Goal: Information Seeking & Learning: Learn about a topic

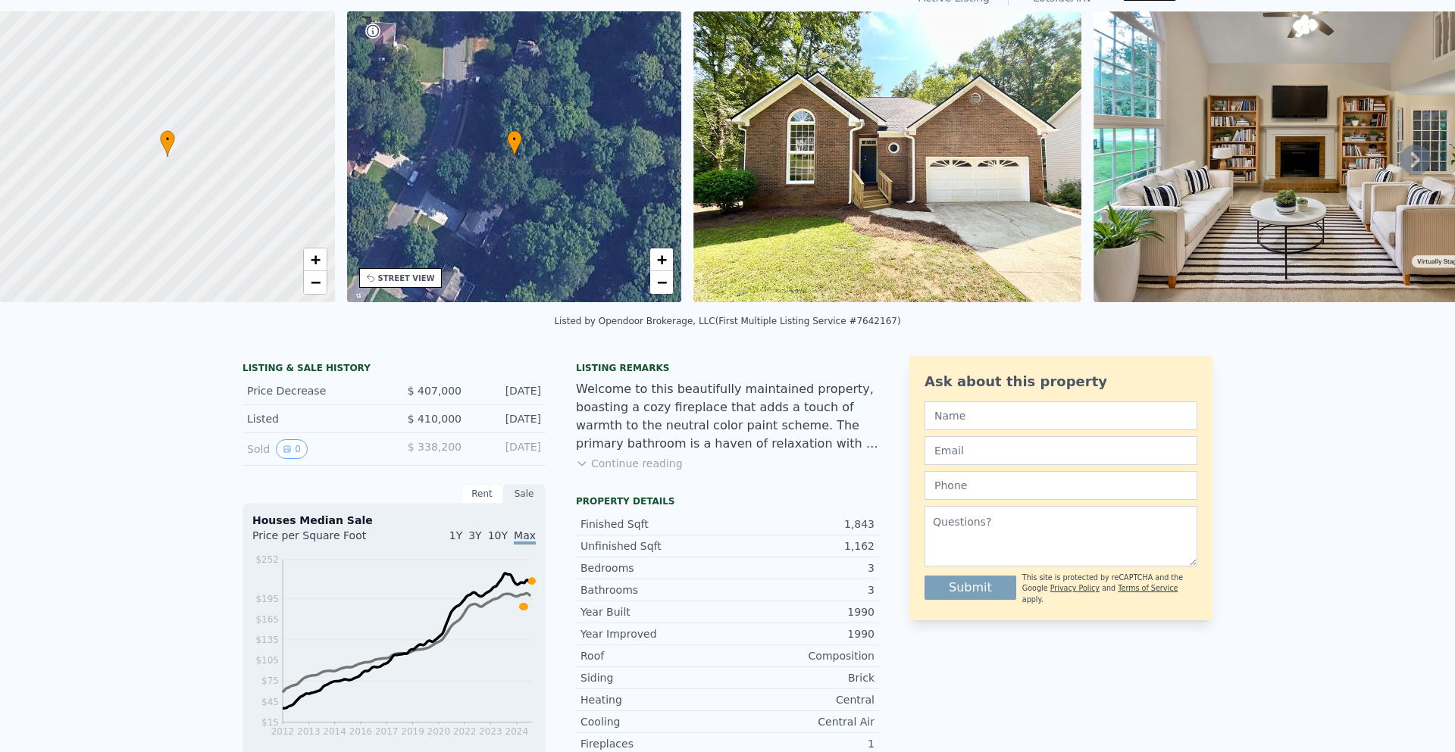
scroll to position [5, 0]
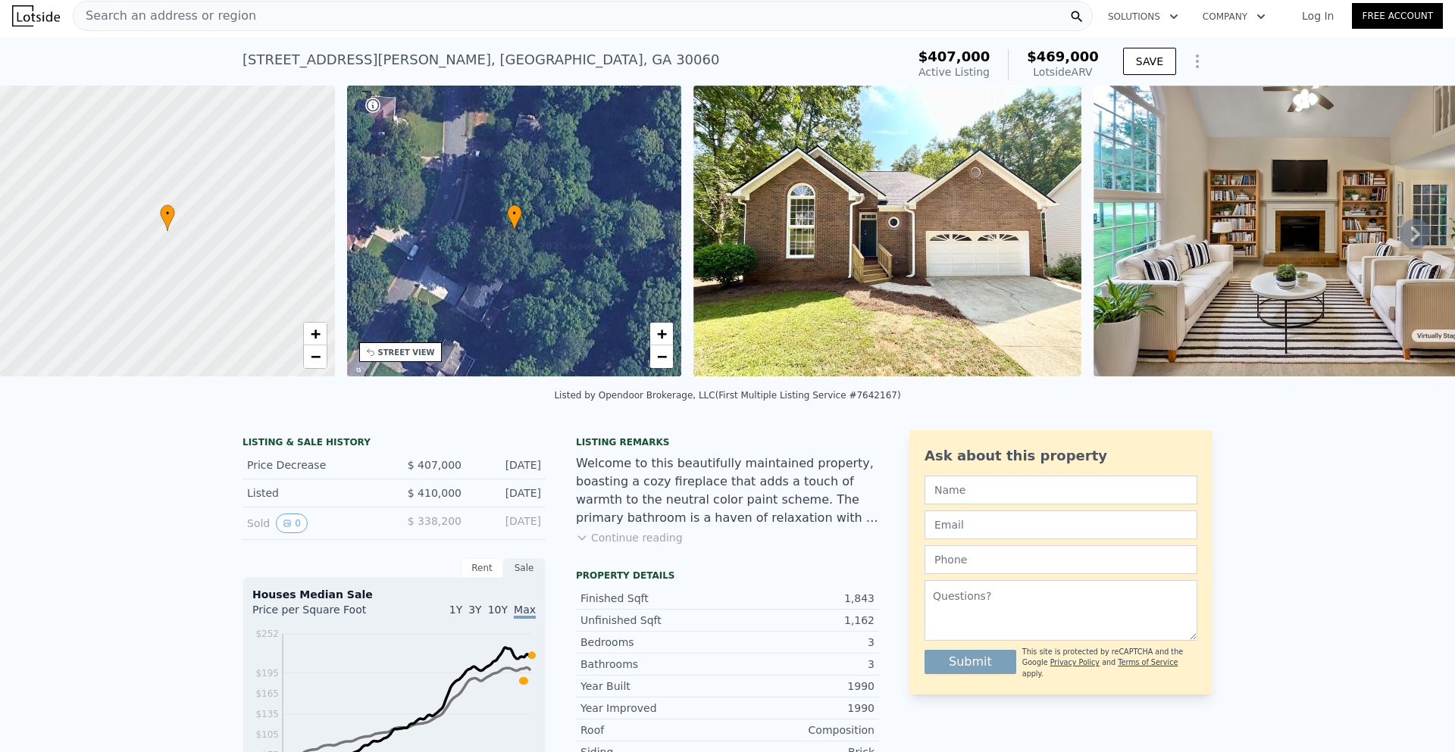
click at [1411, 233] on icon at bounding box center [1415, 234] width 9 height 15
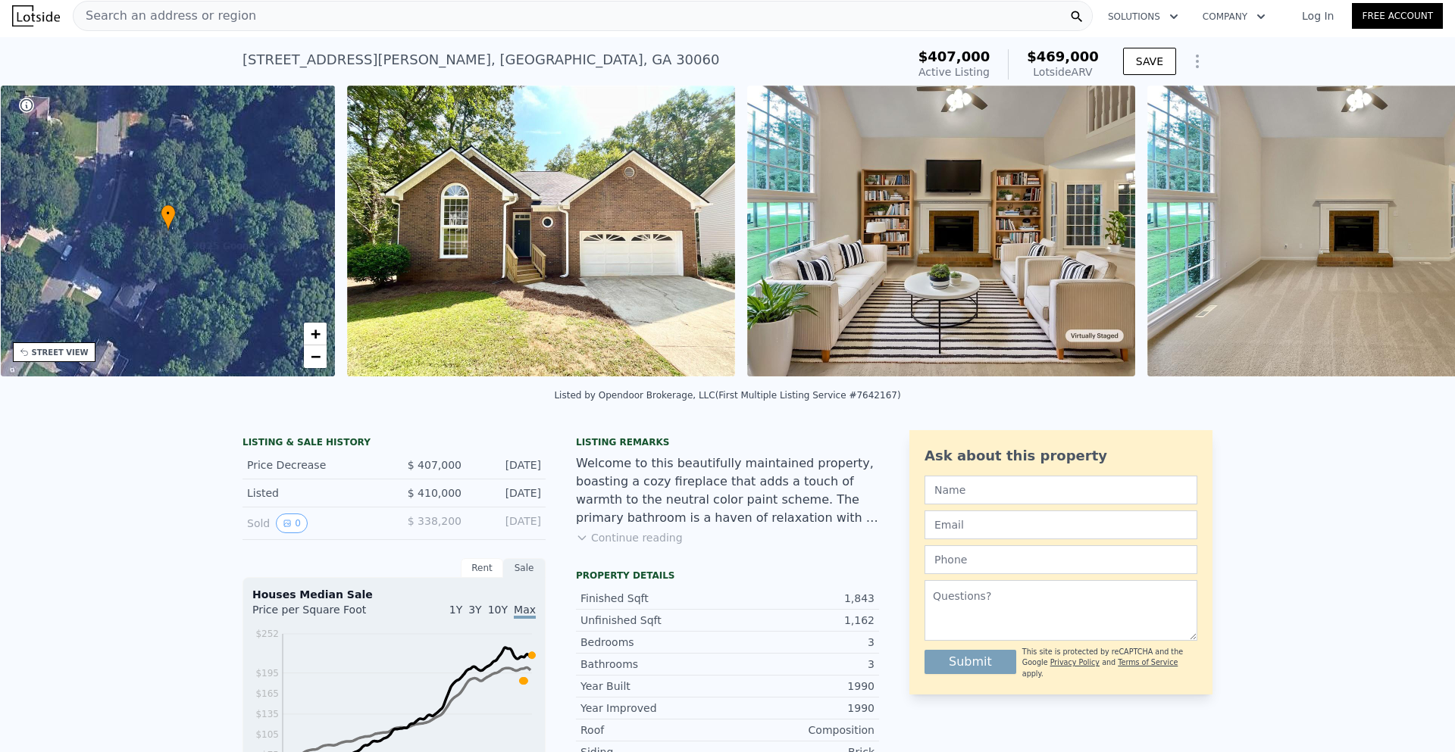
scroll to position [0, 353]
click at [1411, 233] on icon at bounding box center [1415, 234] width 9 height 15
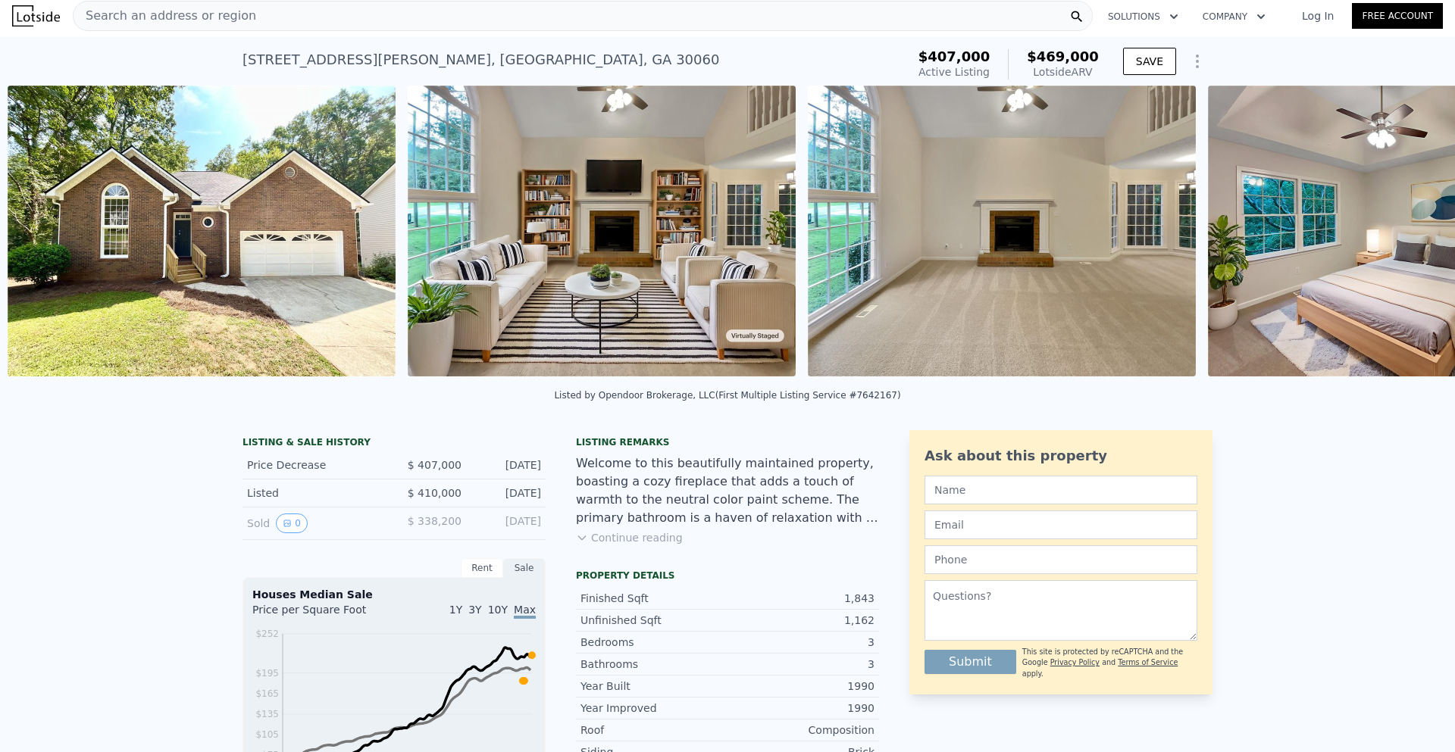
scroll to position [0, 693]
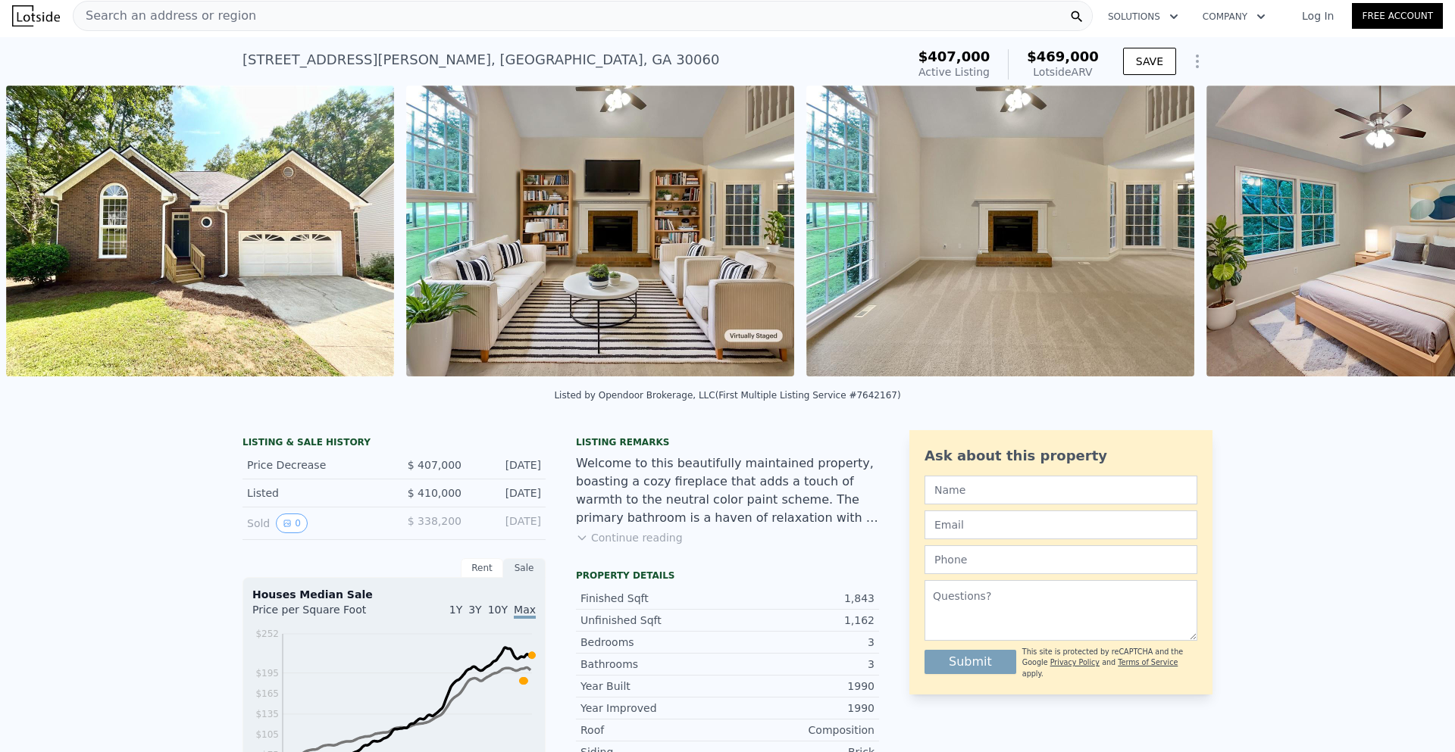
click at [1401, 233] on img at bounding box center [1400, 231] width 388 height 291
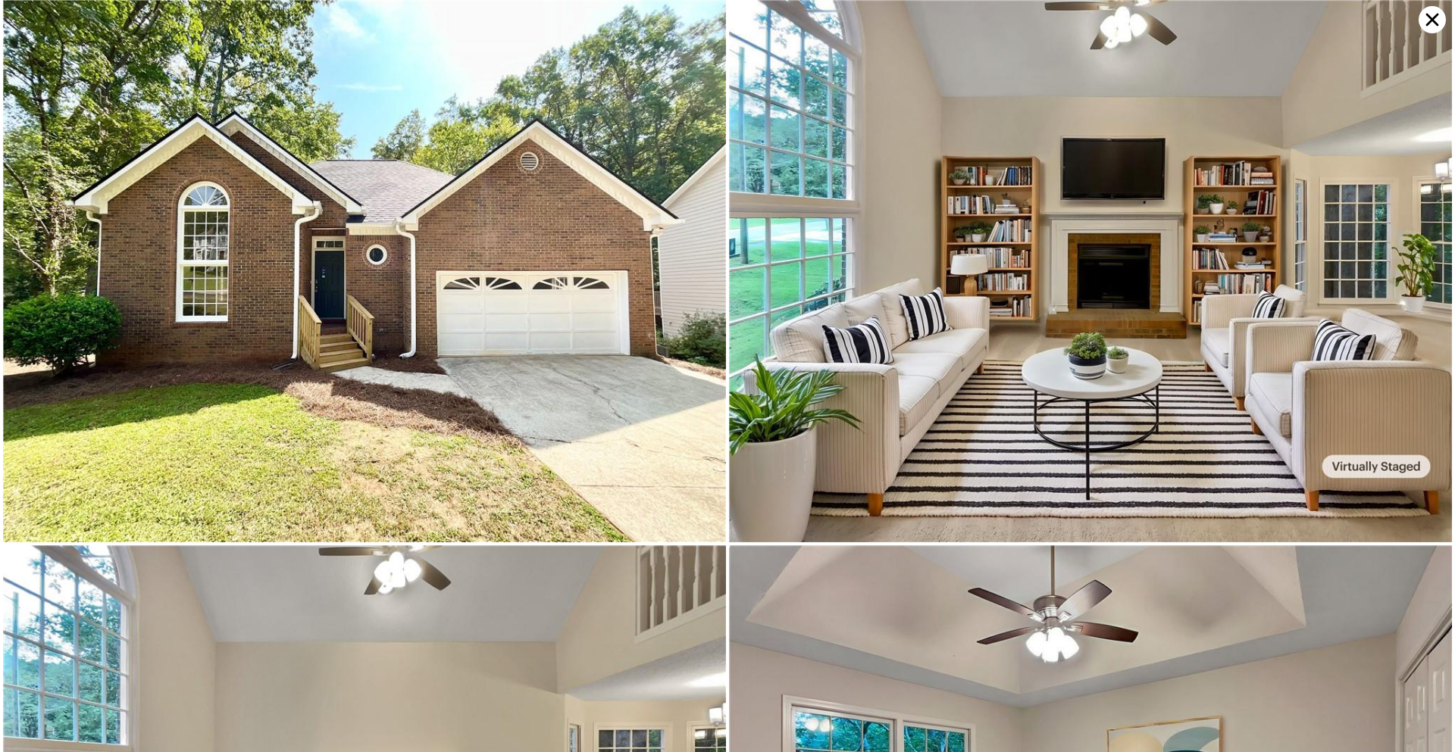
scroll to position [541, 0]
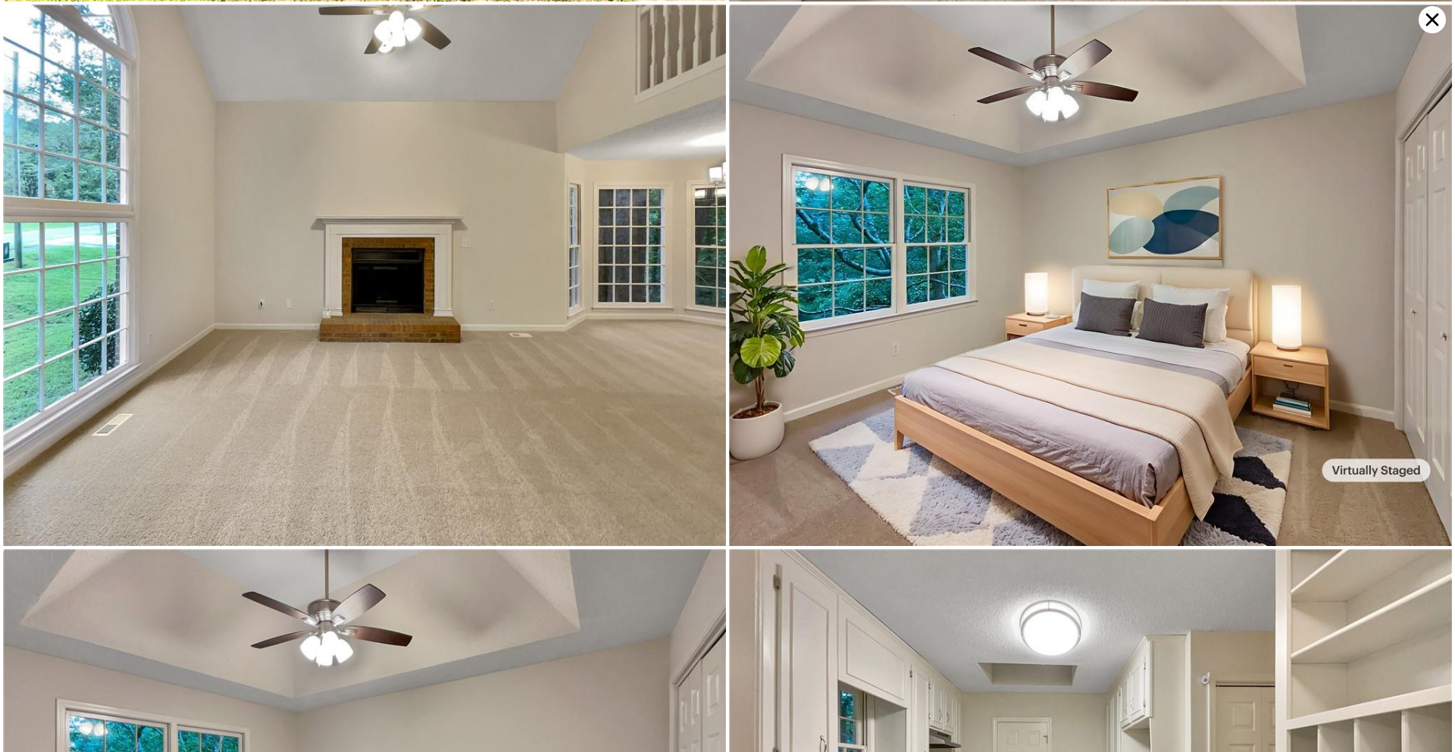
click at [1421, 23] on icon at bounding box center [1431, 19] width 27 height 27
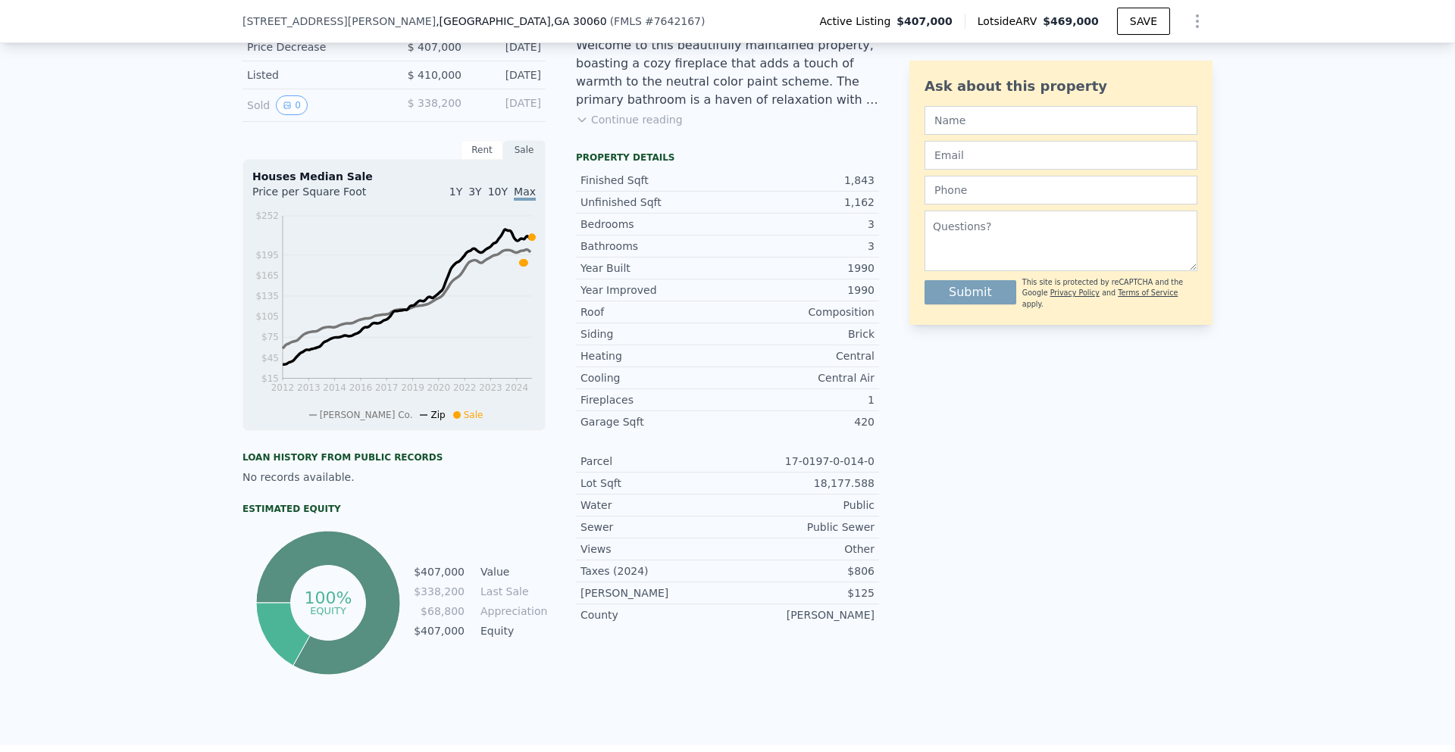
scroll to position [303, 0]
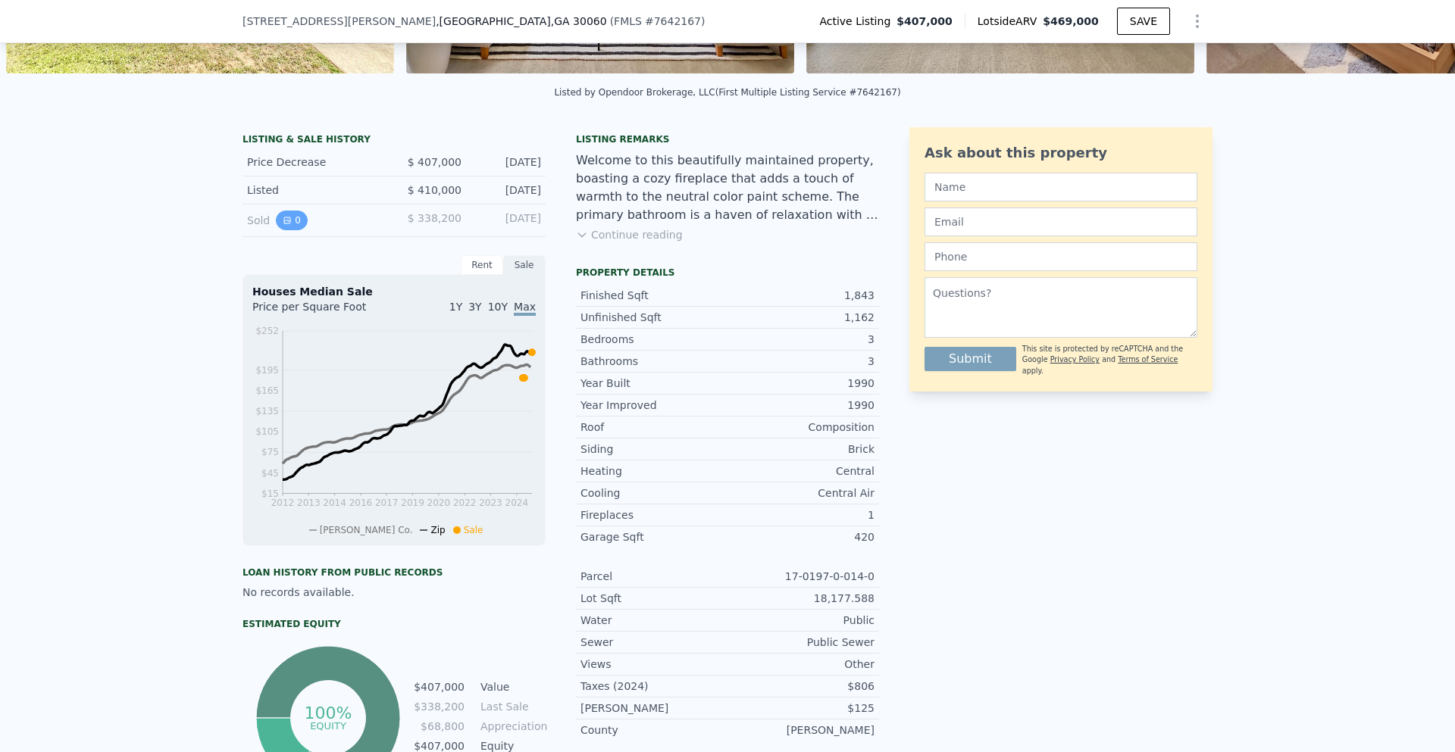
click at [289, 230] on button "0" at bounding box center [292, 221] width 32 height 20
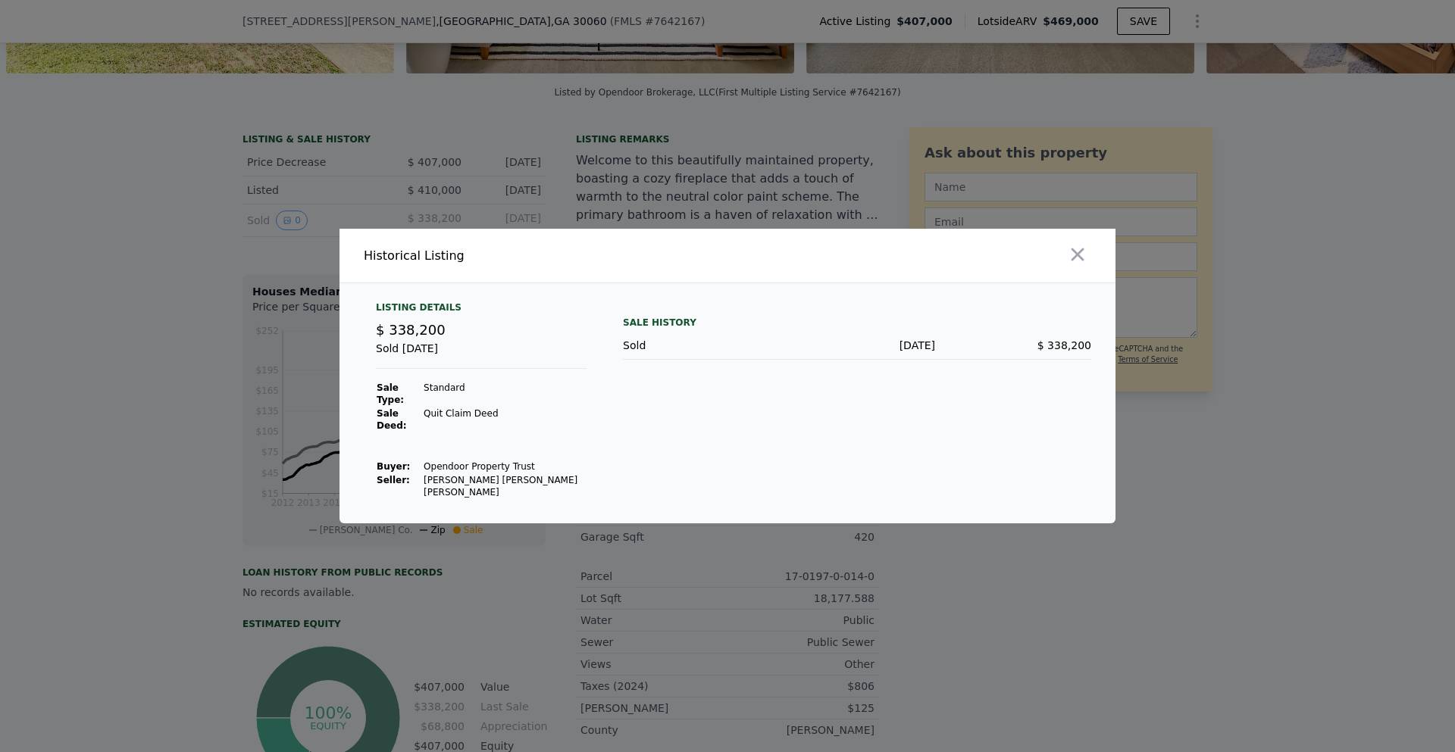
click at [427, 418] on td "Quit Claim Deed" at bounding box center [505, 420] width 164 height 26
drag, startPoint x: 427, startPoint y: 418, endPoint x: 482, endPoint y: 420, distance: 55.4
click at [482, 420] on td "Quit Claim Deed" at bounding box center [505, 420] width 164 height 26
click at [438, 474] on td "[PERSON_NAME] [PERSON_NAME] [PERSON_NAME]" at bounding box center [505, 487] width 164 height 26
drag, startPoint x: 438, startPoint y: 471, endPoint x: 561, endPoint y: 472, distance: 123.5
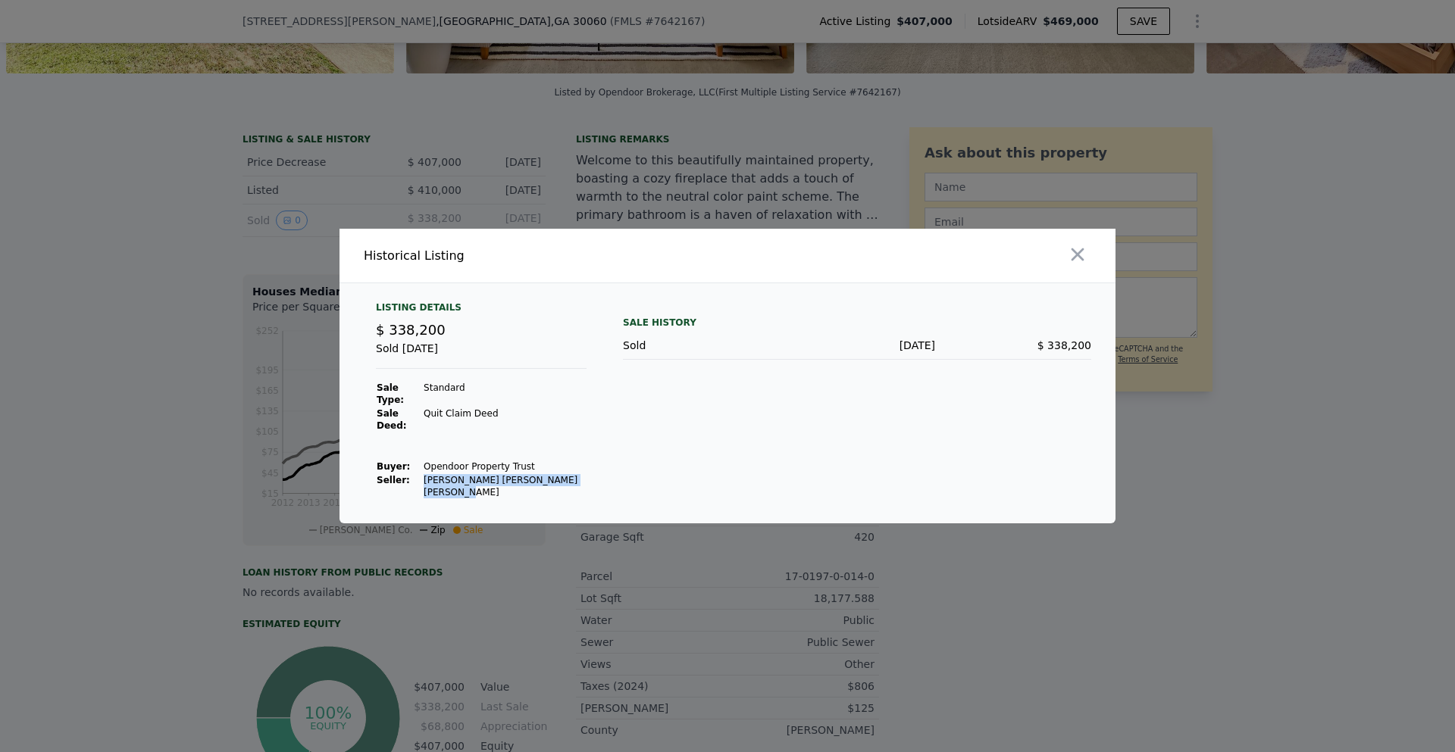
click at [561, 474] on td "[PERSON_NAME] [PERSON_NAME] [PERSON_NAME]" at bounding box center [505, 487] width 164 height 26
click at [719, 183] on div at bounding box center [727, 376] width 1455 height 752
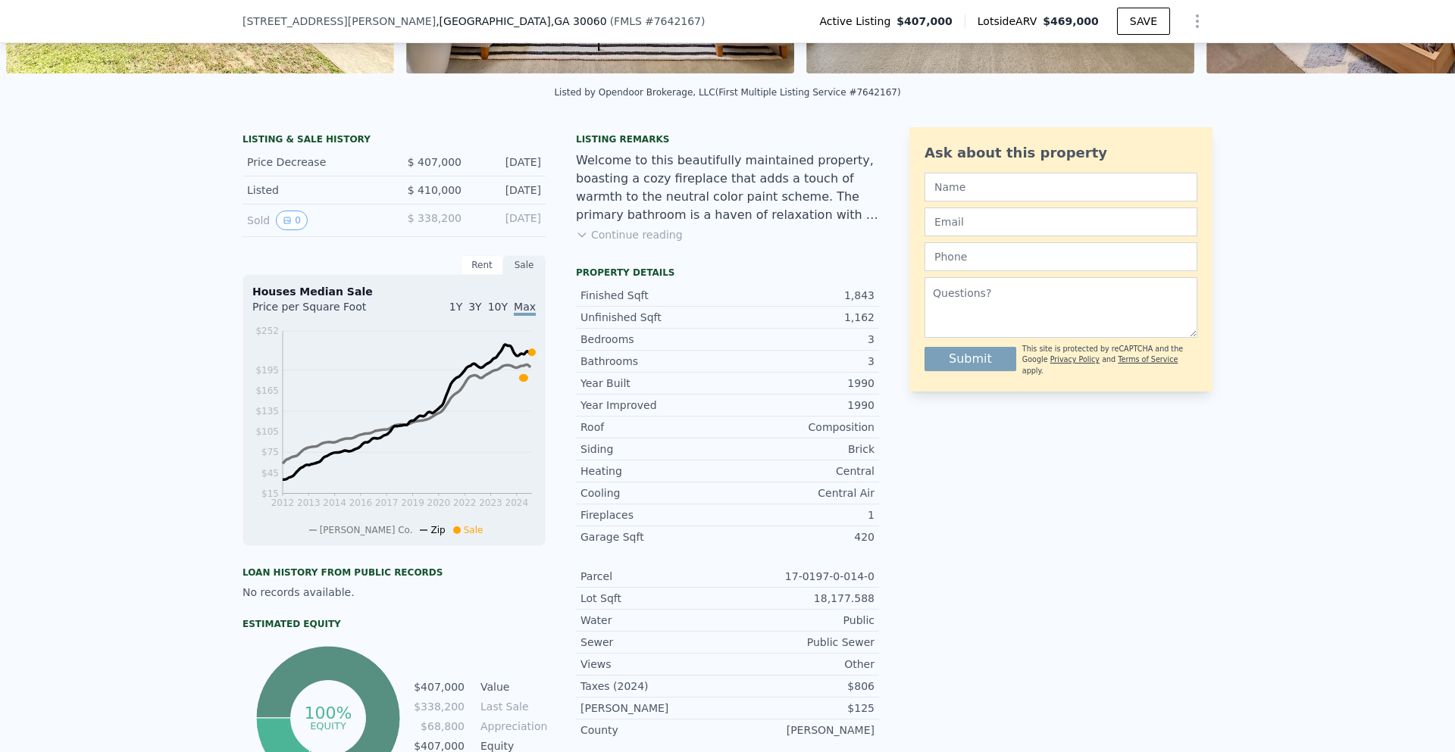
click at [623, 239] on button "Continue reading" at bounding box center [629, 234] width 107 height 15
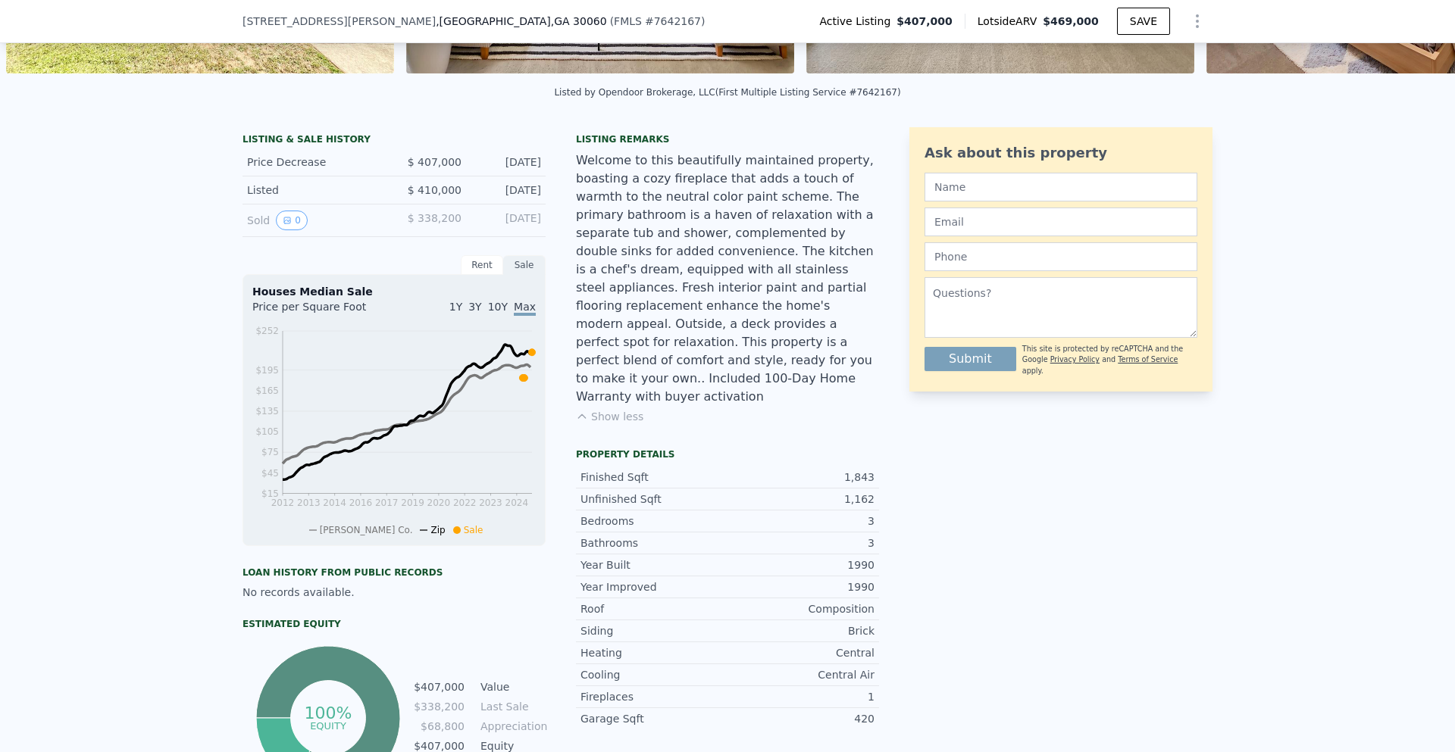
click at [489, 230] on div "[DATE]" at bounding box center [507, 221] width 67 height 20
click at [486, 273] on div "Rent" at bounding box center [482, 265] width 42 height 20
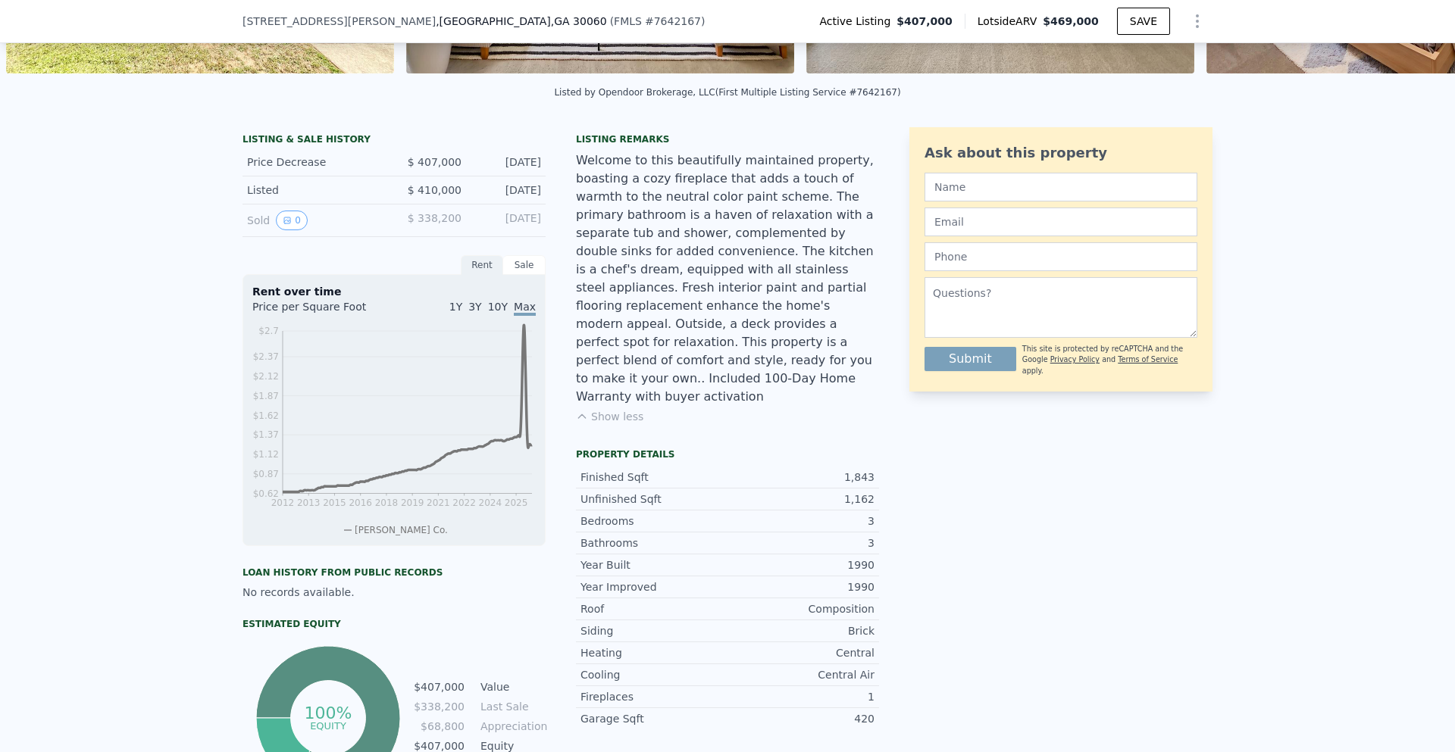
click at [528, 275] on div "Sale" at bounding box center [524, 265] width 42 height 20
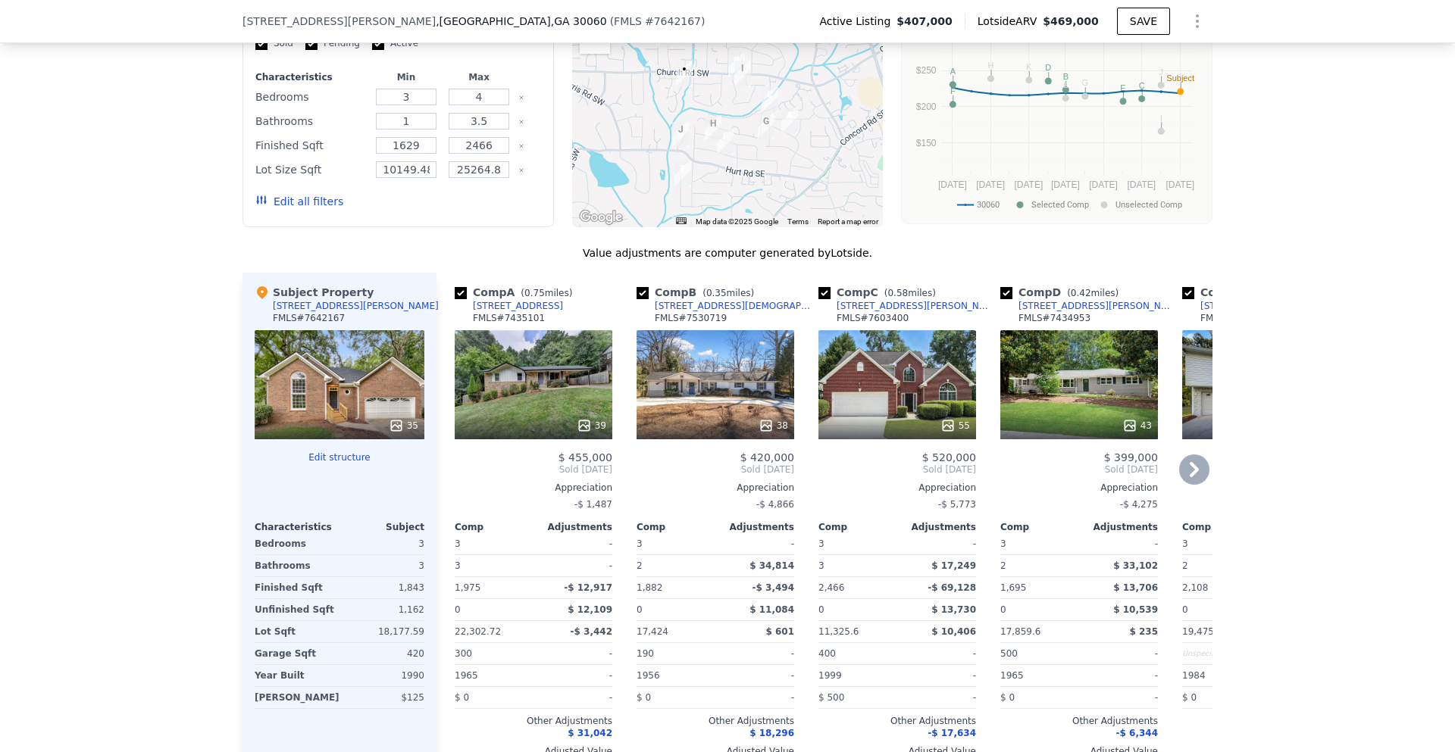
scroll to position [1515, 0]
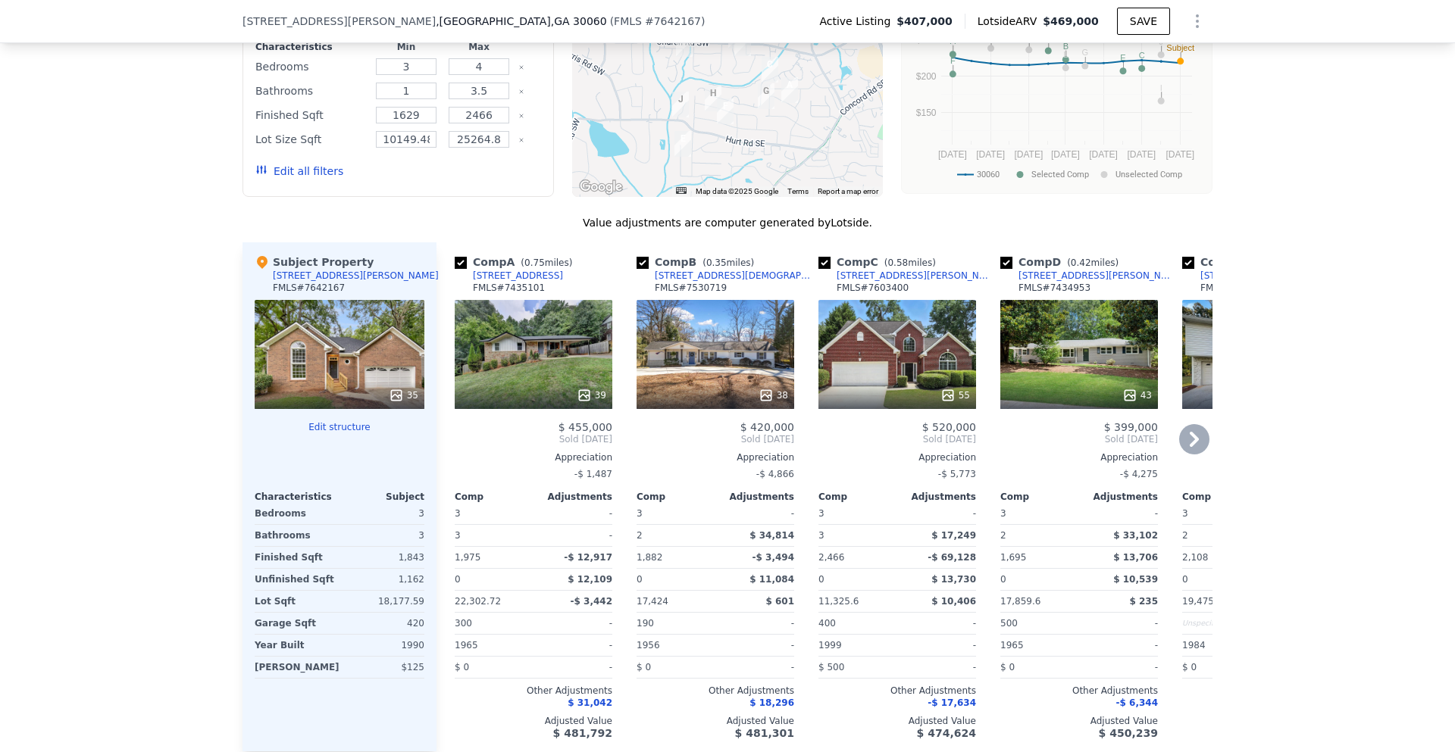
click at [534, 320] on div "39" at bounding box center [534, 354] width 158 height 109
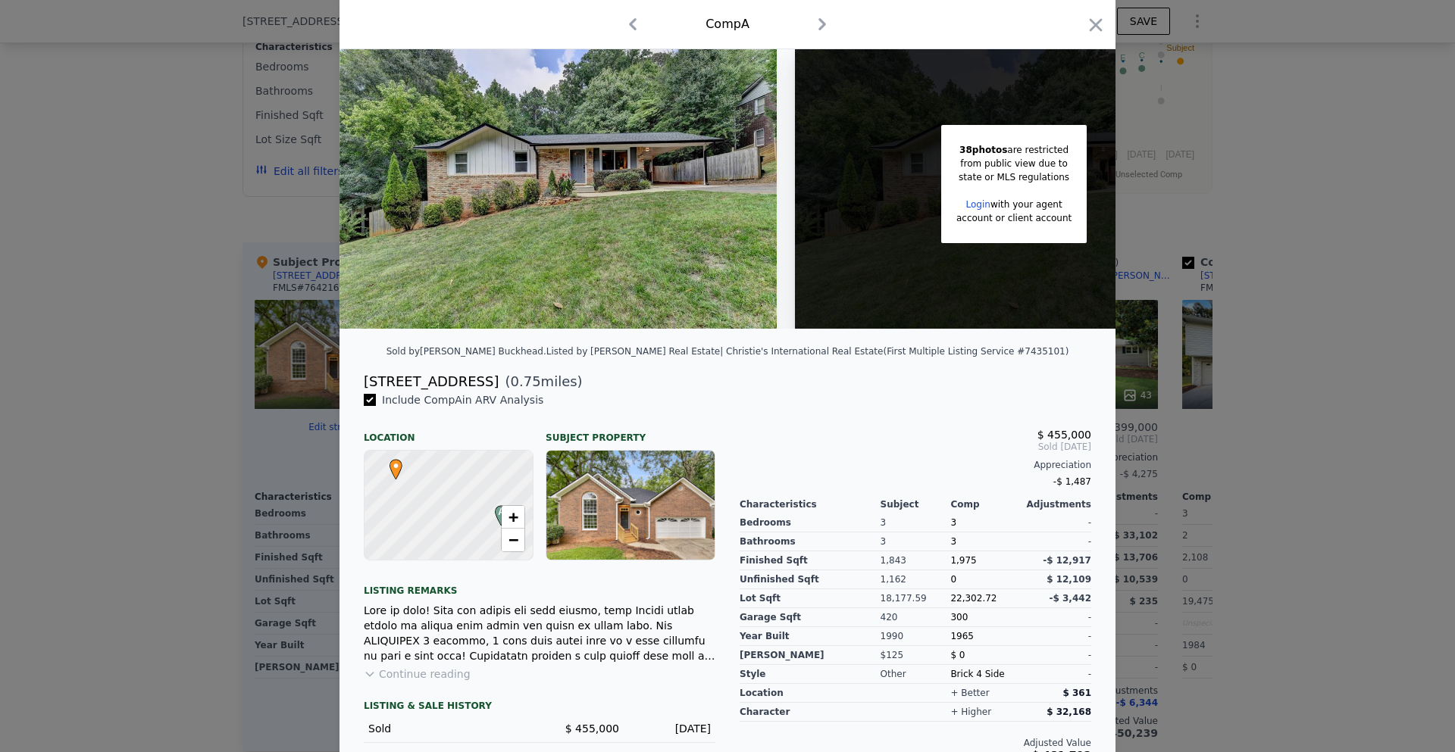
scroll to position [153, 0]
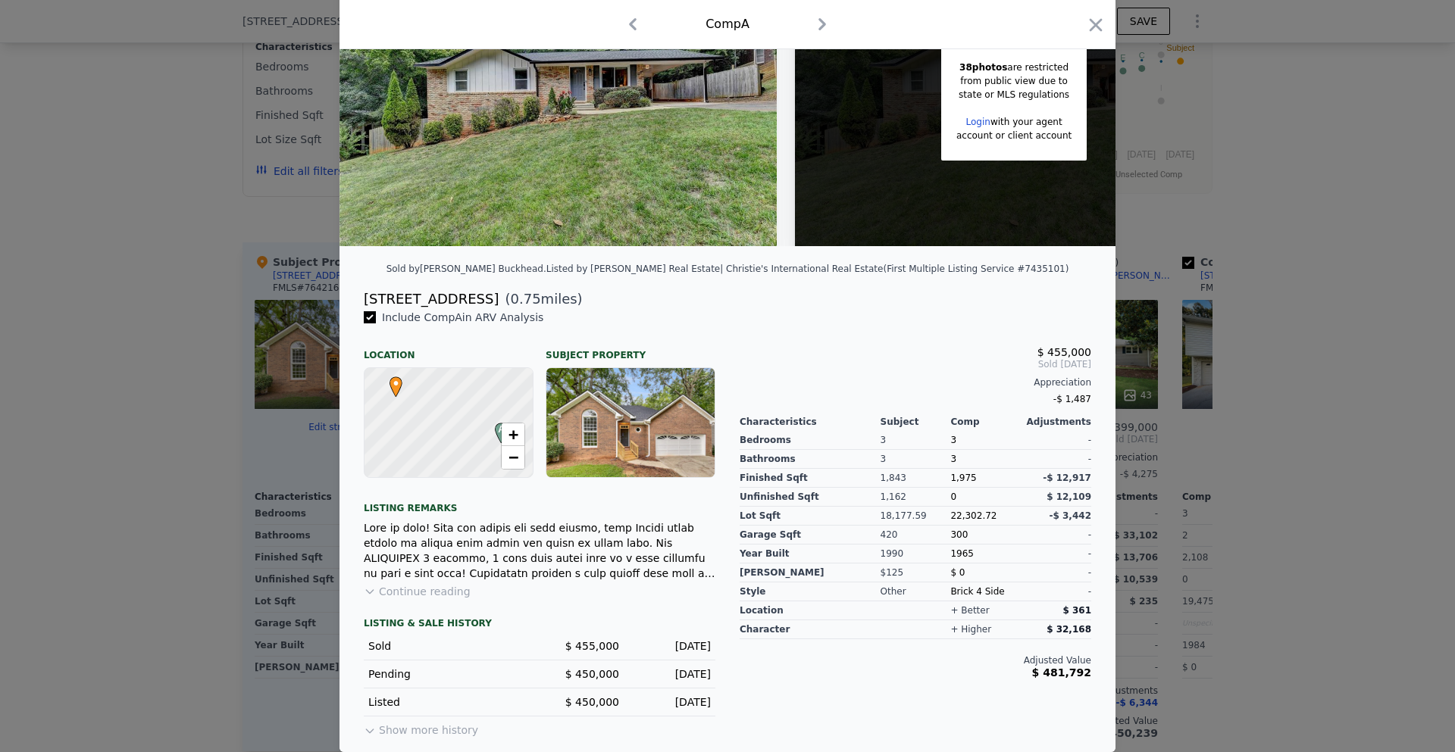
click at [167, 278] on div at bounding box center [727, 376] width 1455 height 752
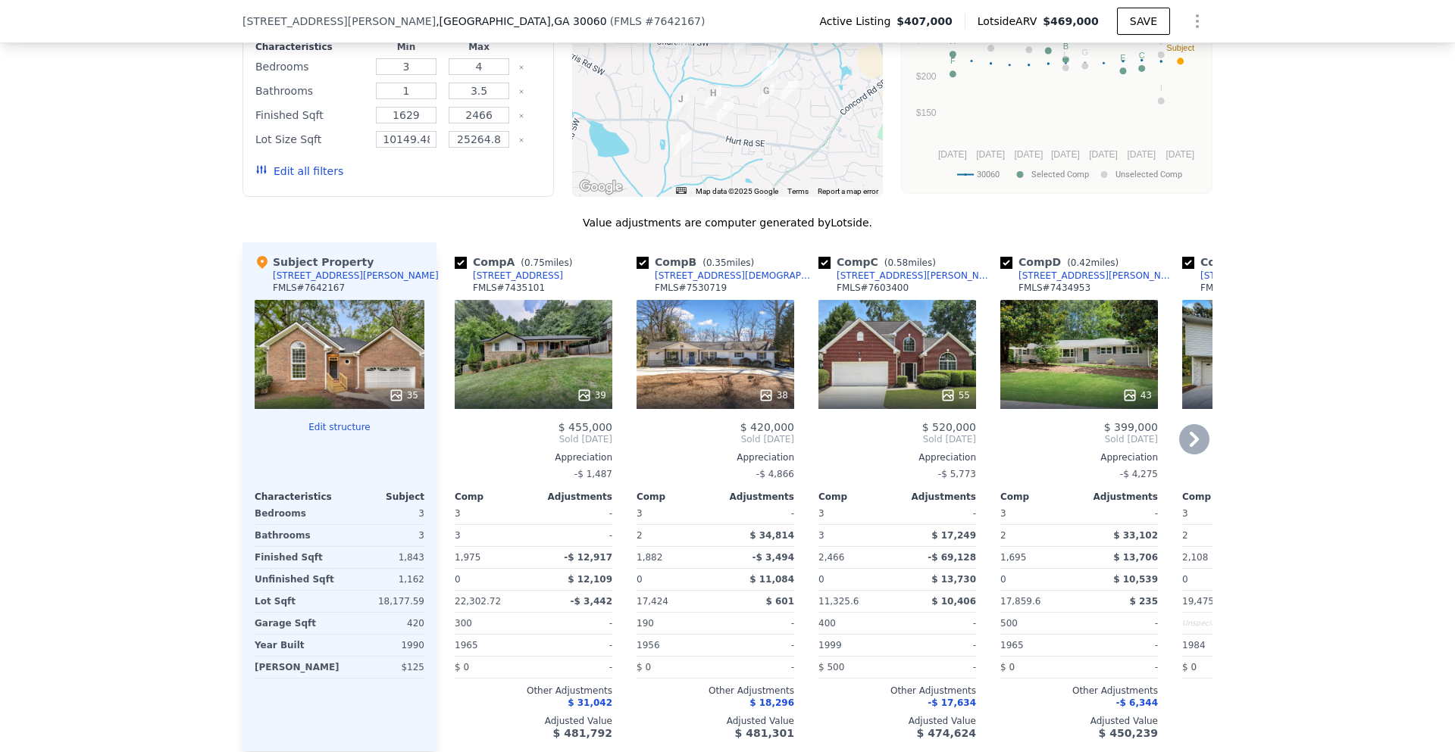
click at [1196, 424] on icon at bounding box center [1194, 439] width 30 height 30
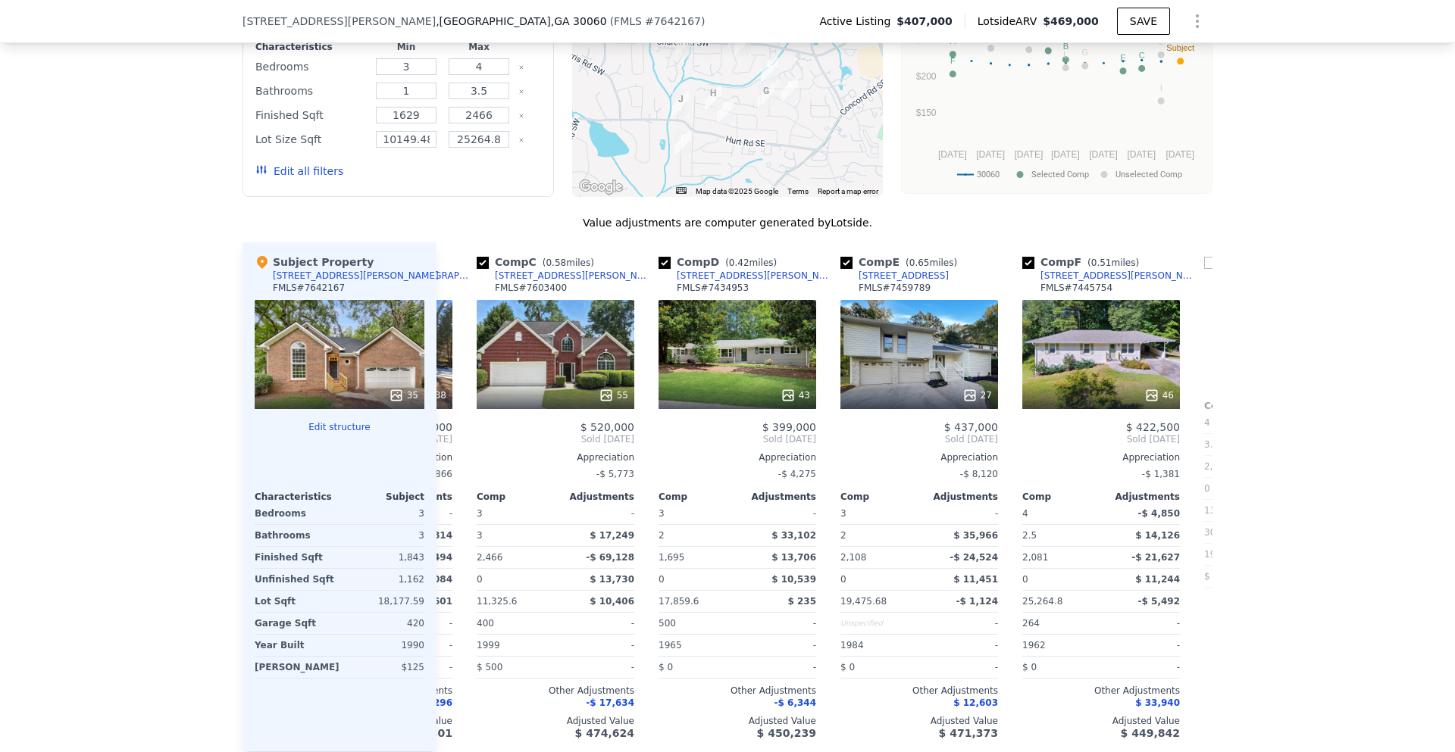
scroll to position [0, 364]
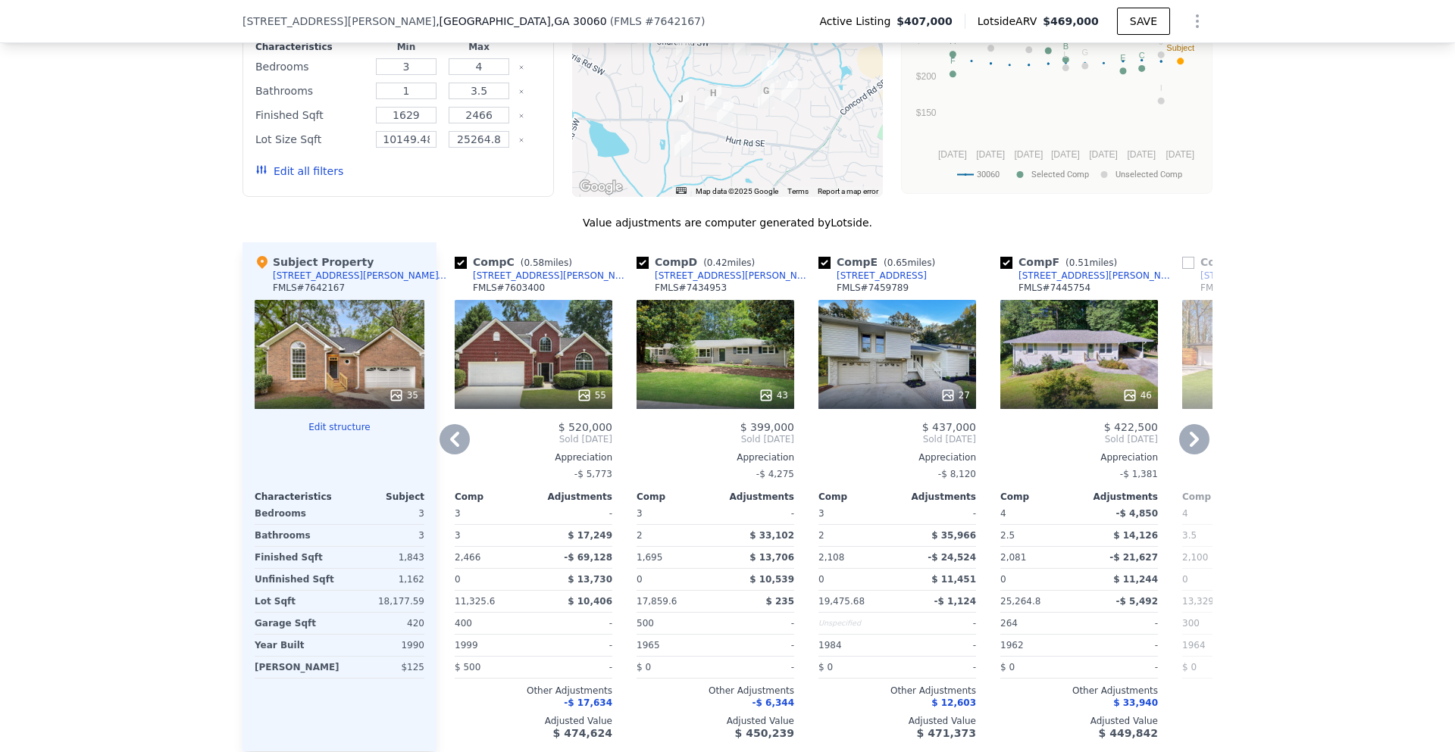
click at [1190, 432] on icon at bounding box center [1194, 439] width 9 height 15
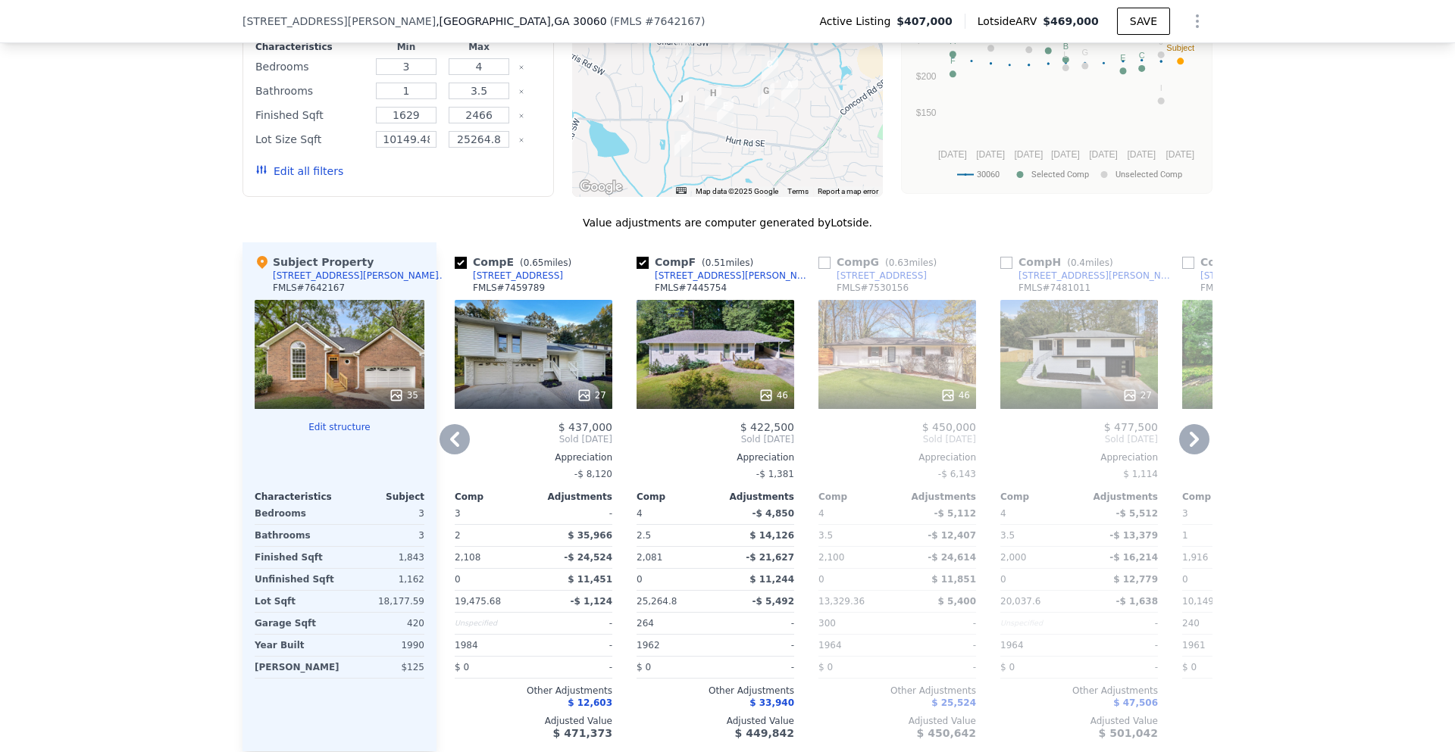
click at [1190, 432] on icon at bounding box center [1194, 439] width 9 height 15
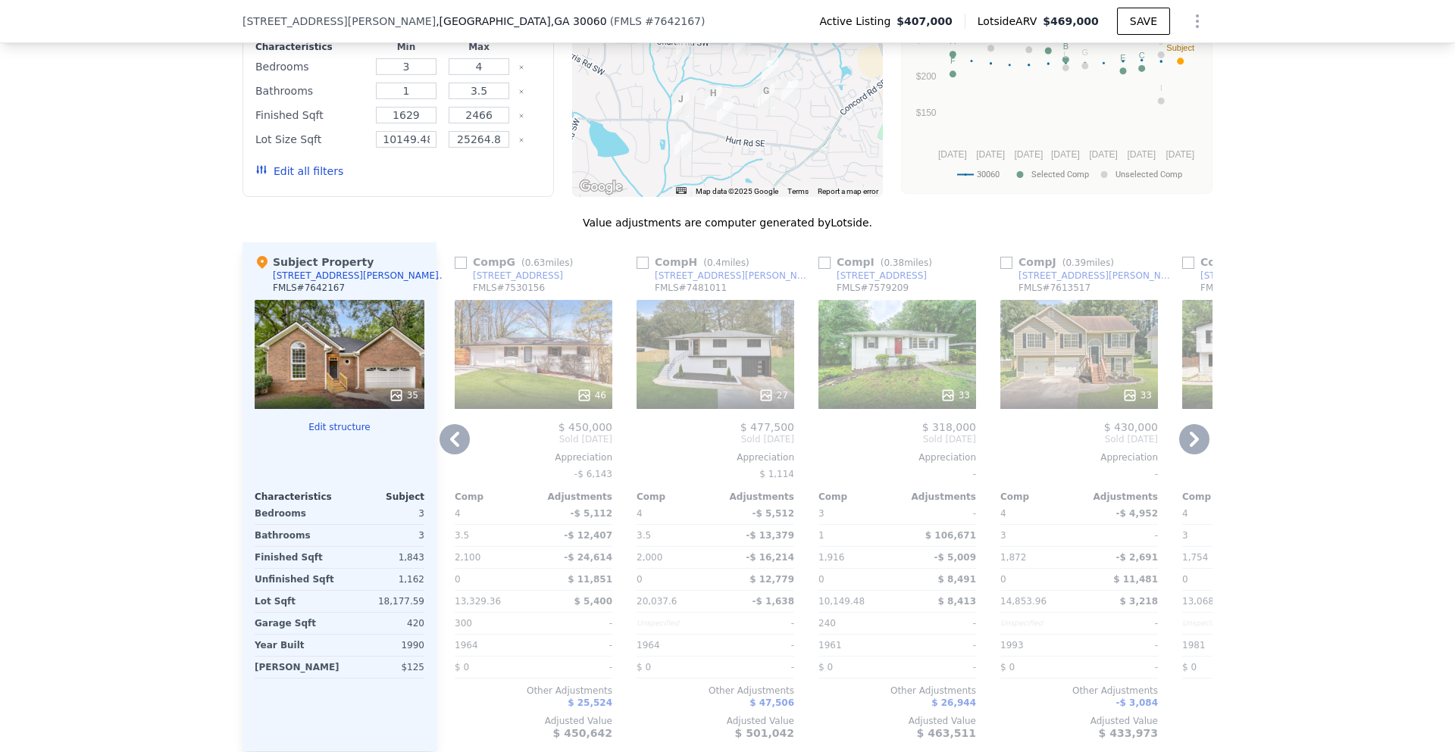
click at [1190, 432] on icon at bounding box center [1194, 439] width 9 height 15
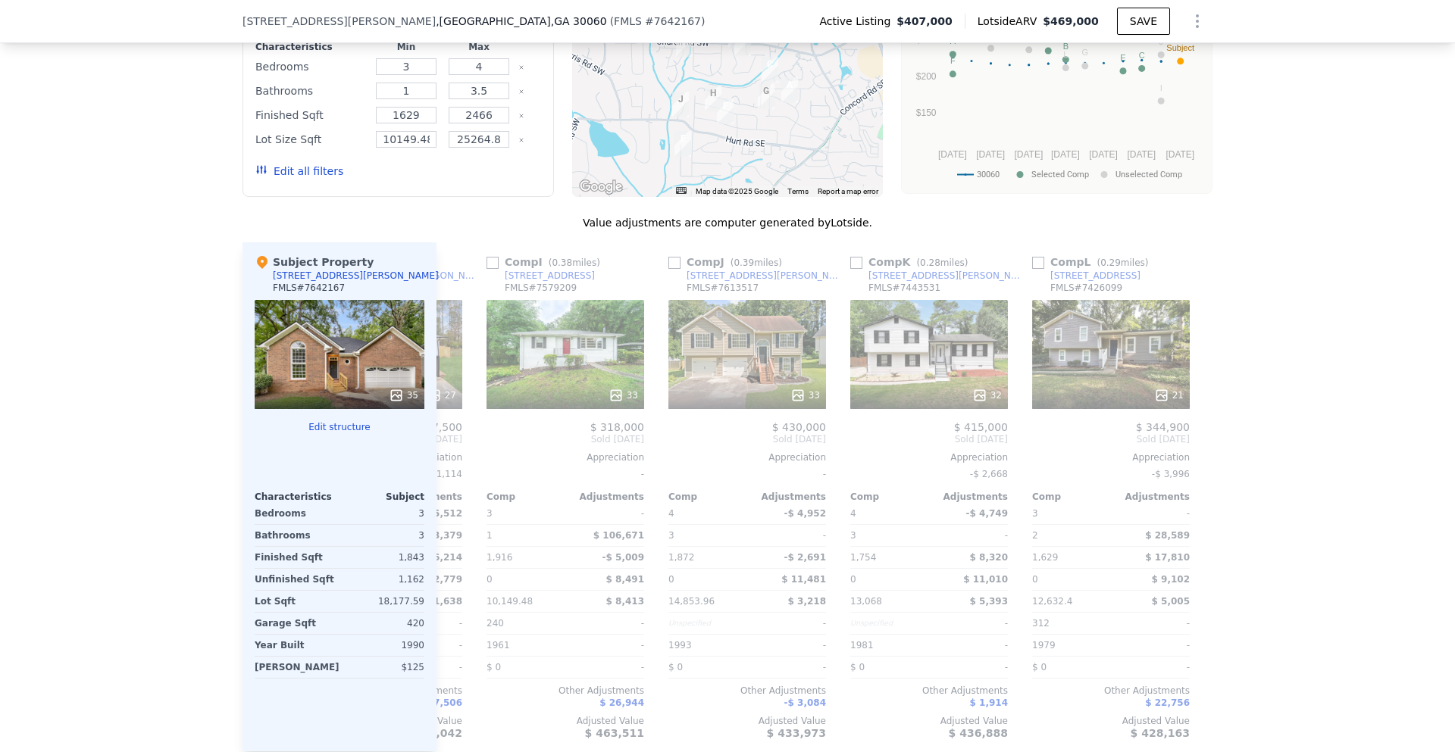
scroll to position [0, 1443]
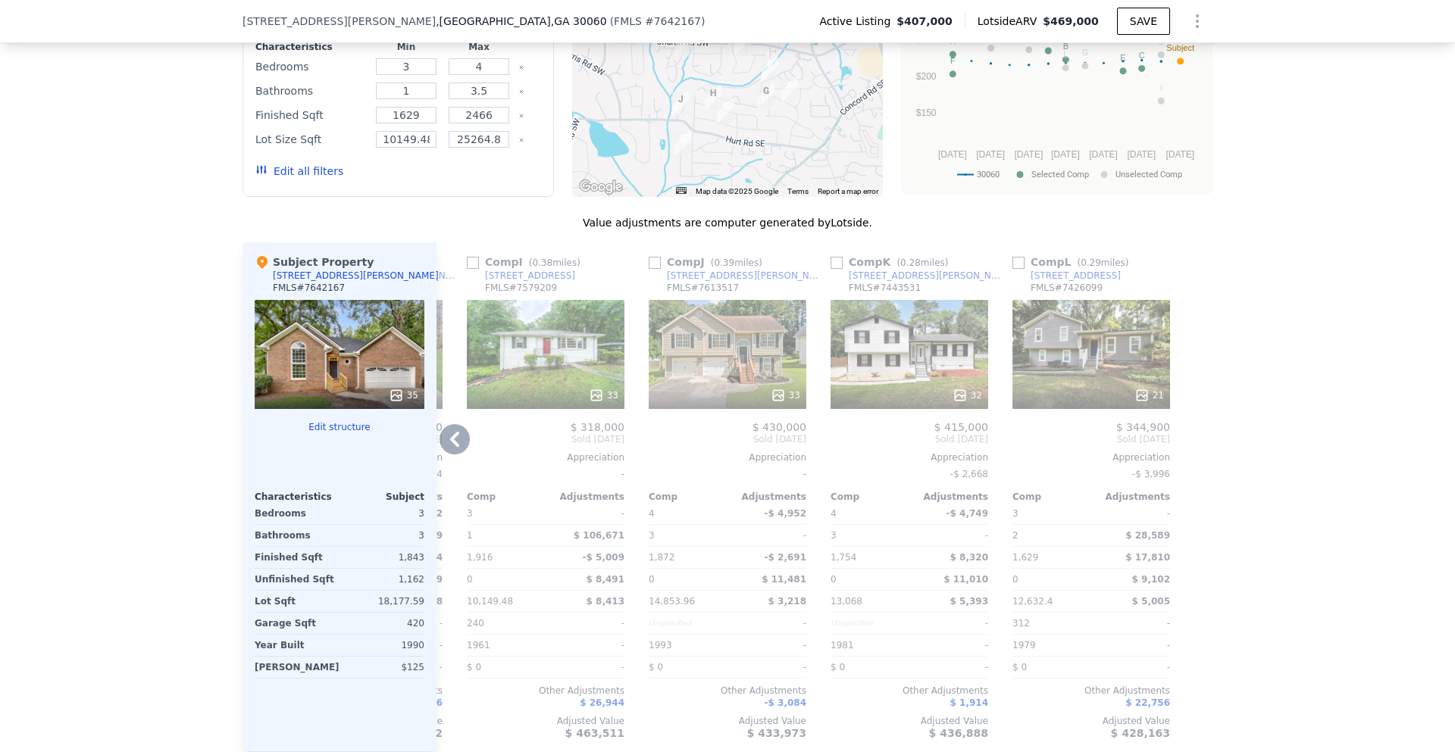
click at [1090, 339] on div "21" at bounding box center [1091, 354] width 158 height 109
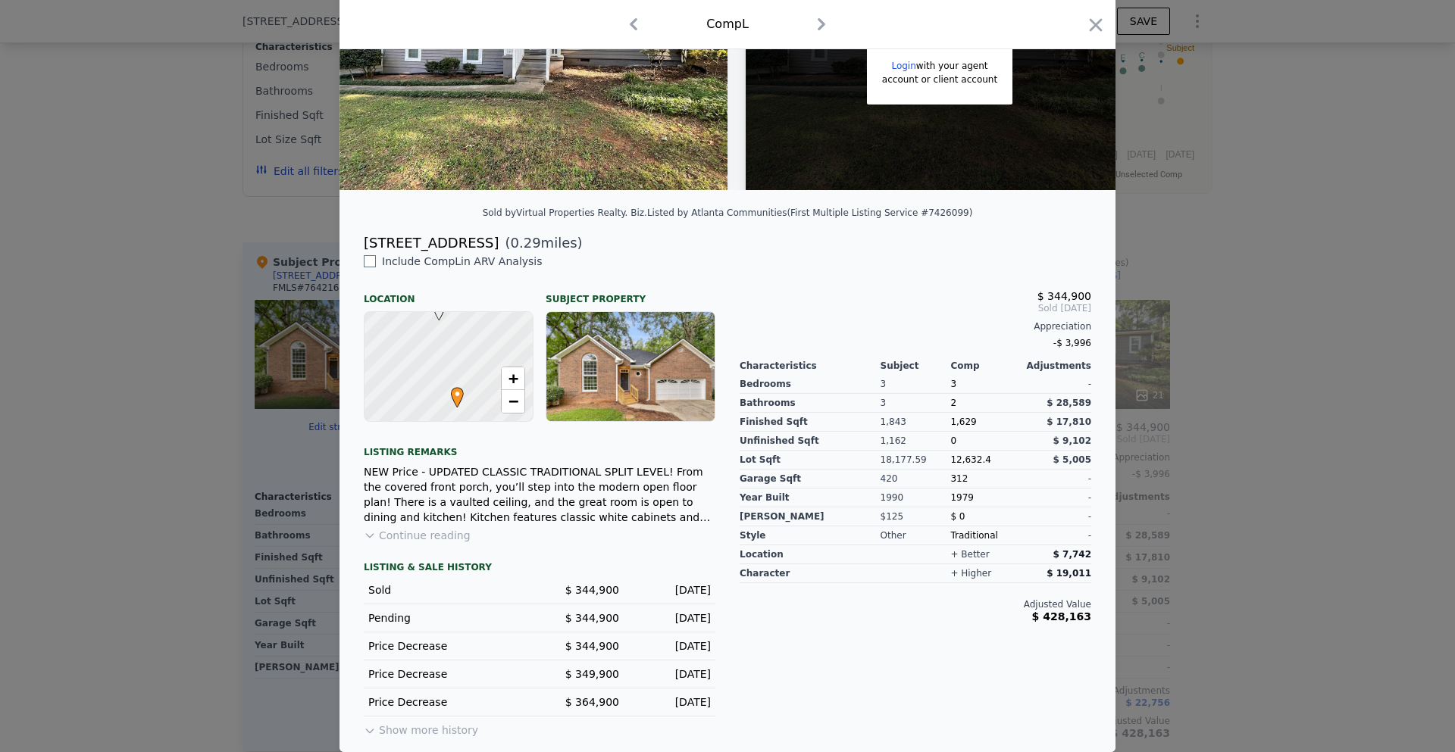
scroll to position [209, 0]
click at [1111, 388] on div at bounding box center [727, 376] width 1455 height 752
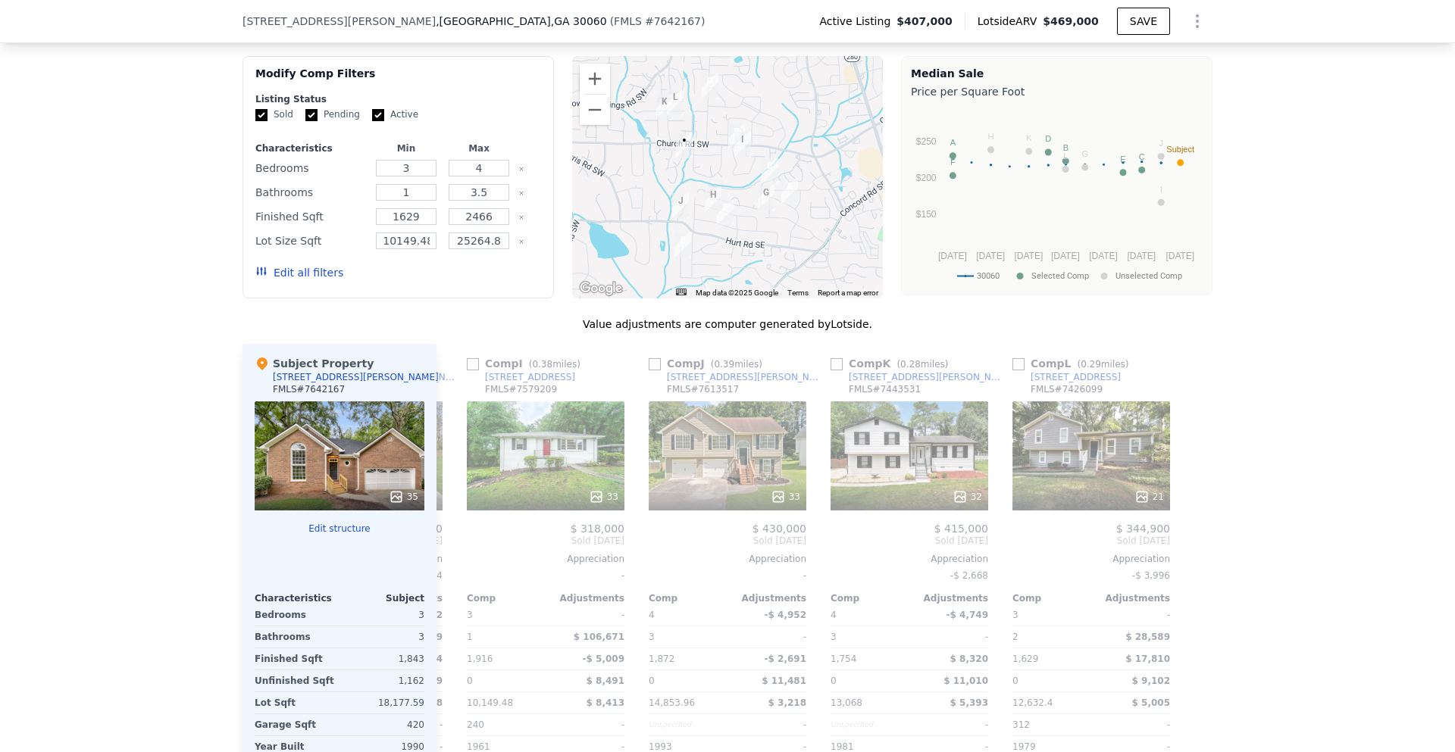
scroll to position [1364, 0]
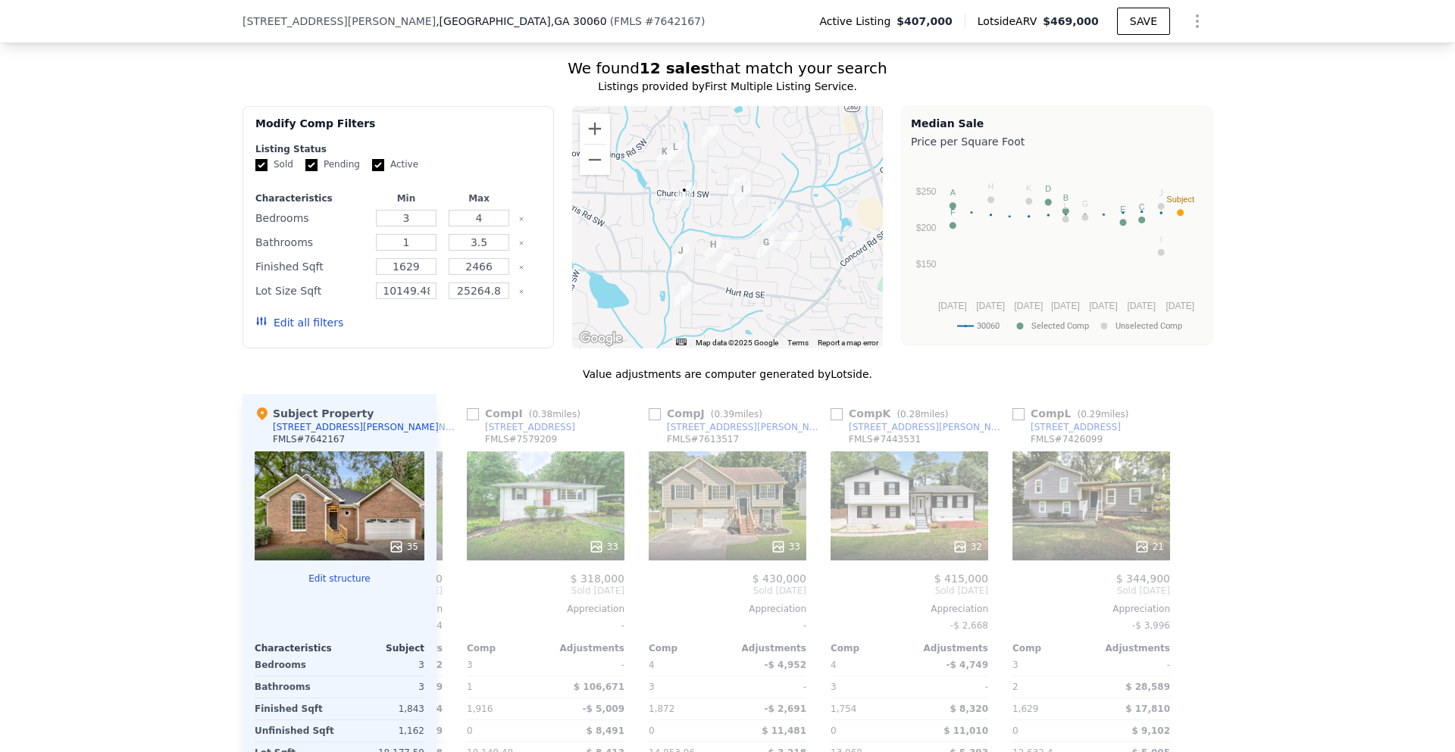
click at [333, 452] on div "35" at bounding box center [340, 506] width 170 height 109
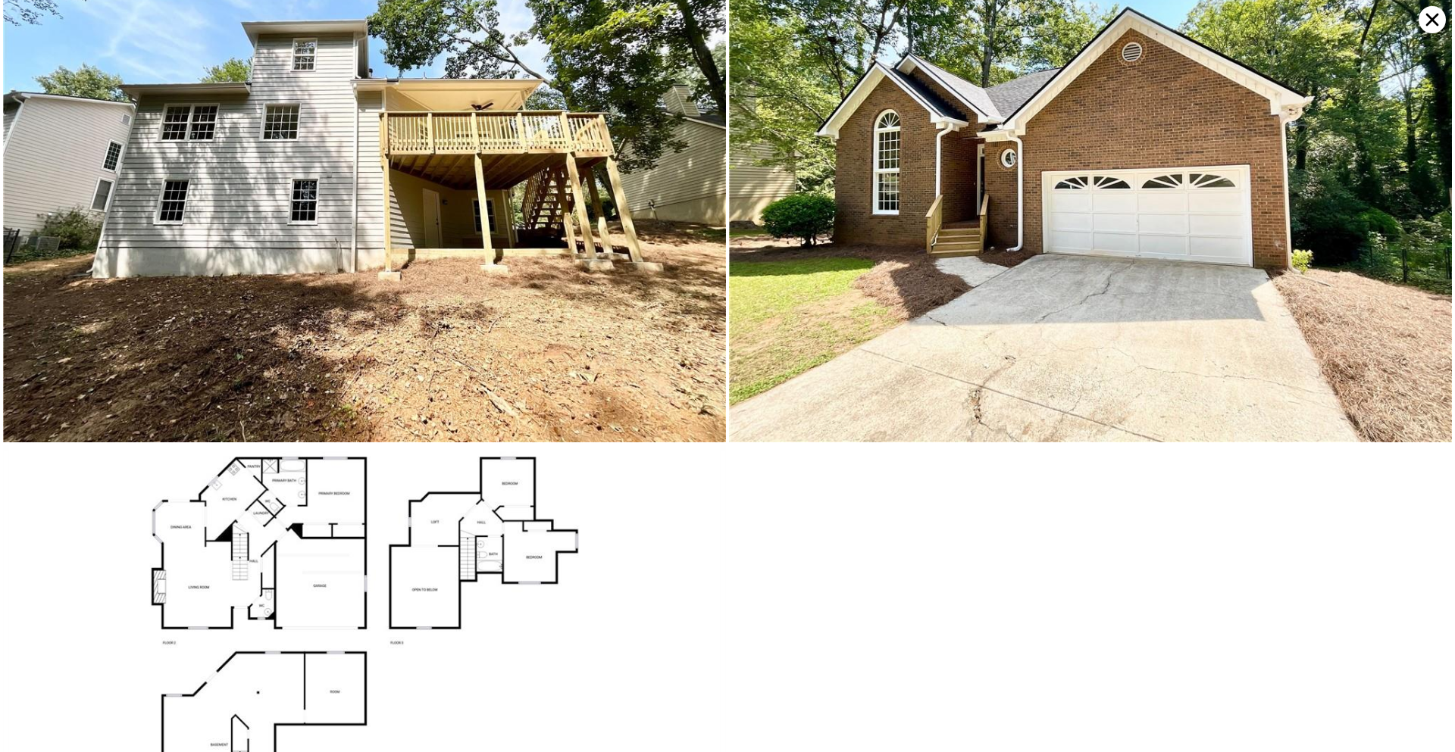
scroll to position [8846, 0]
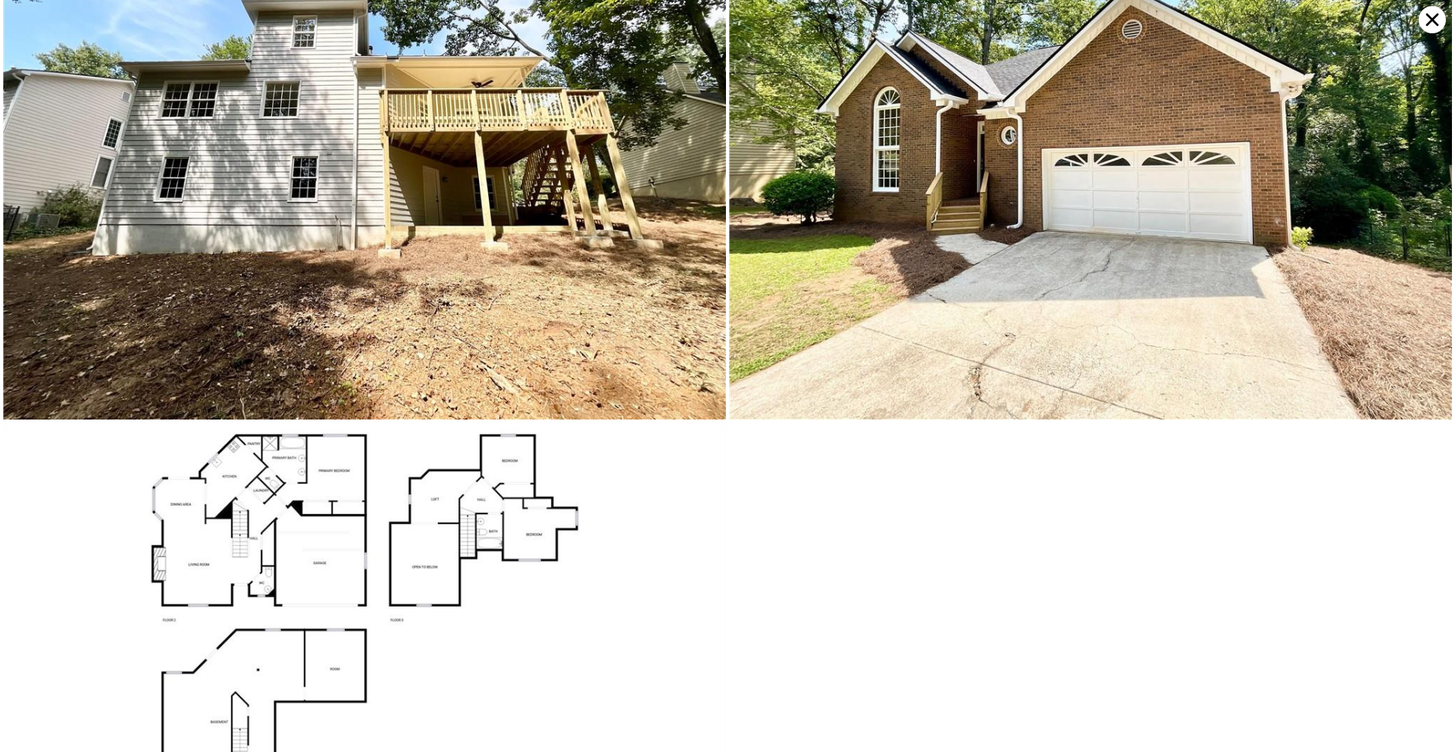
click at [1439, 21] on icon at bounding box center [1431, 19] width 27 height 27
